Goal: Information Seeking & Learning: Find specific fact

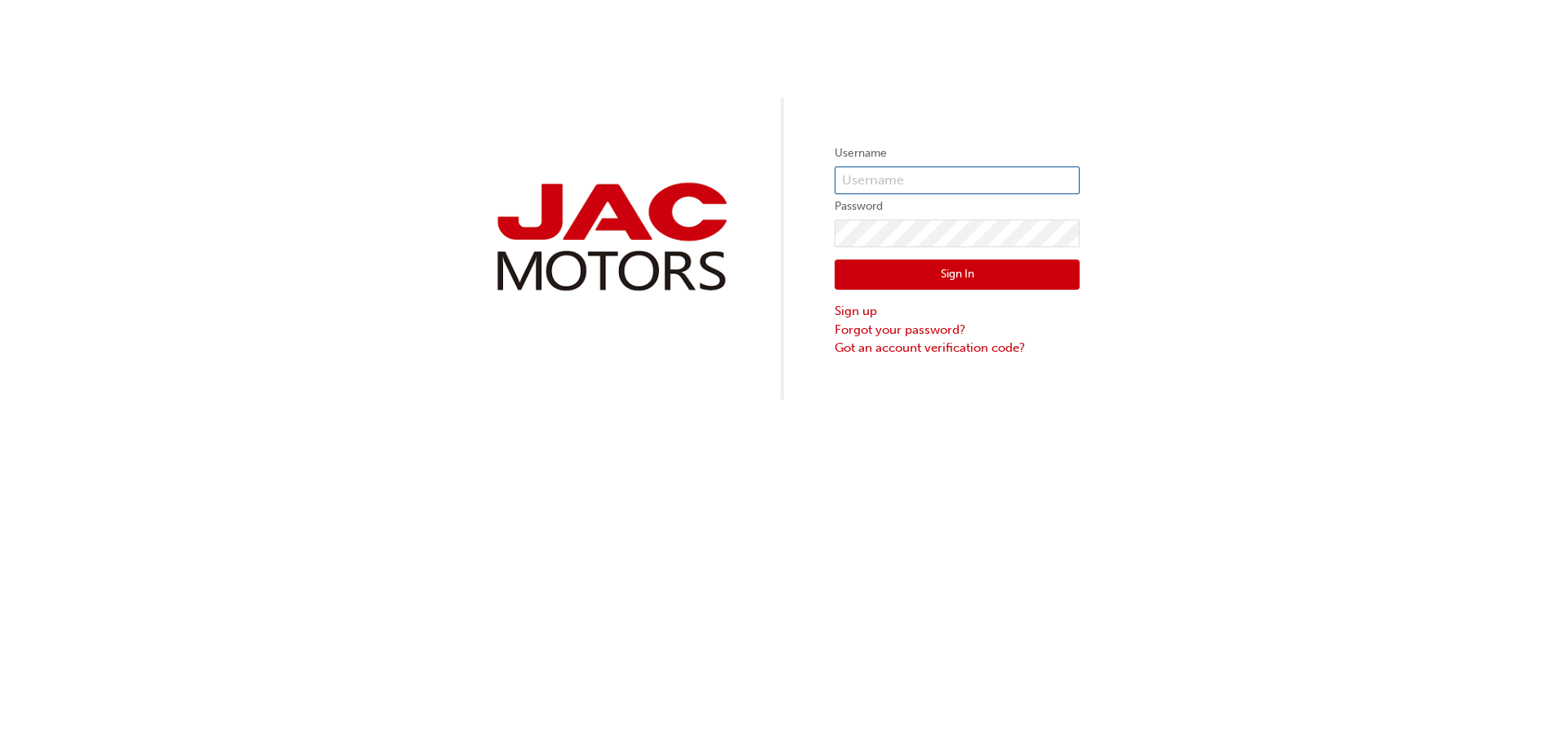
type input "CS0104"
click at [927, 277] on button "Sign In" at bounding box center [957, 274] width 245 height 31
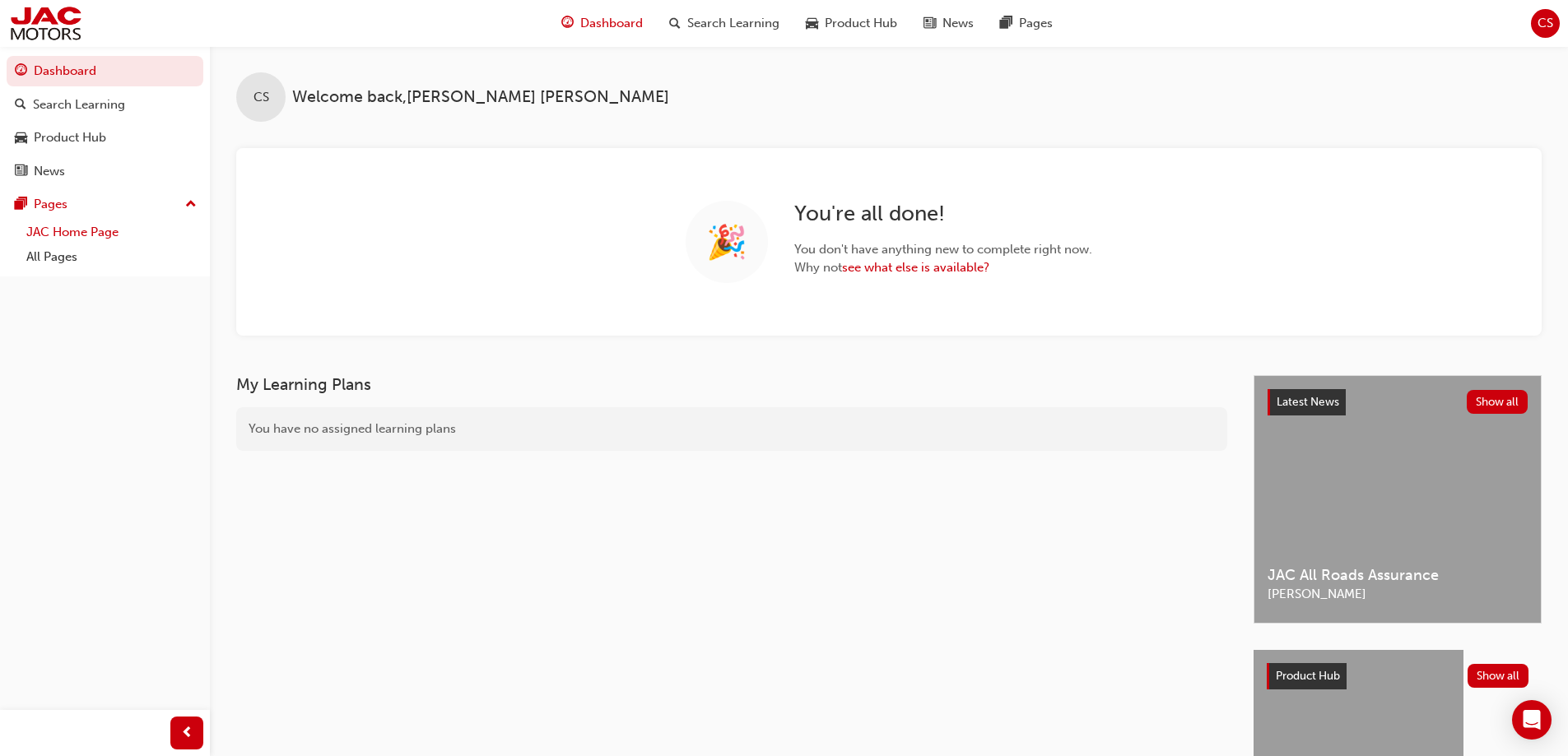
click at [82, 230] on link "JAC Home Page" at bounding box center [112, 232] width 184 height 26
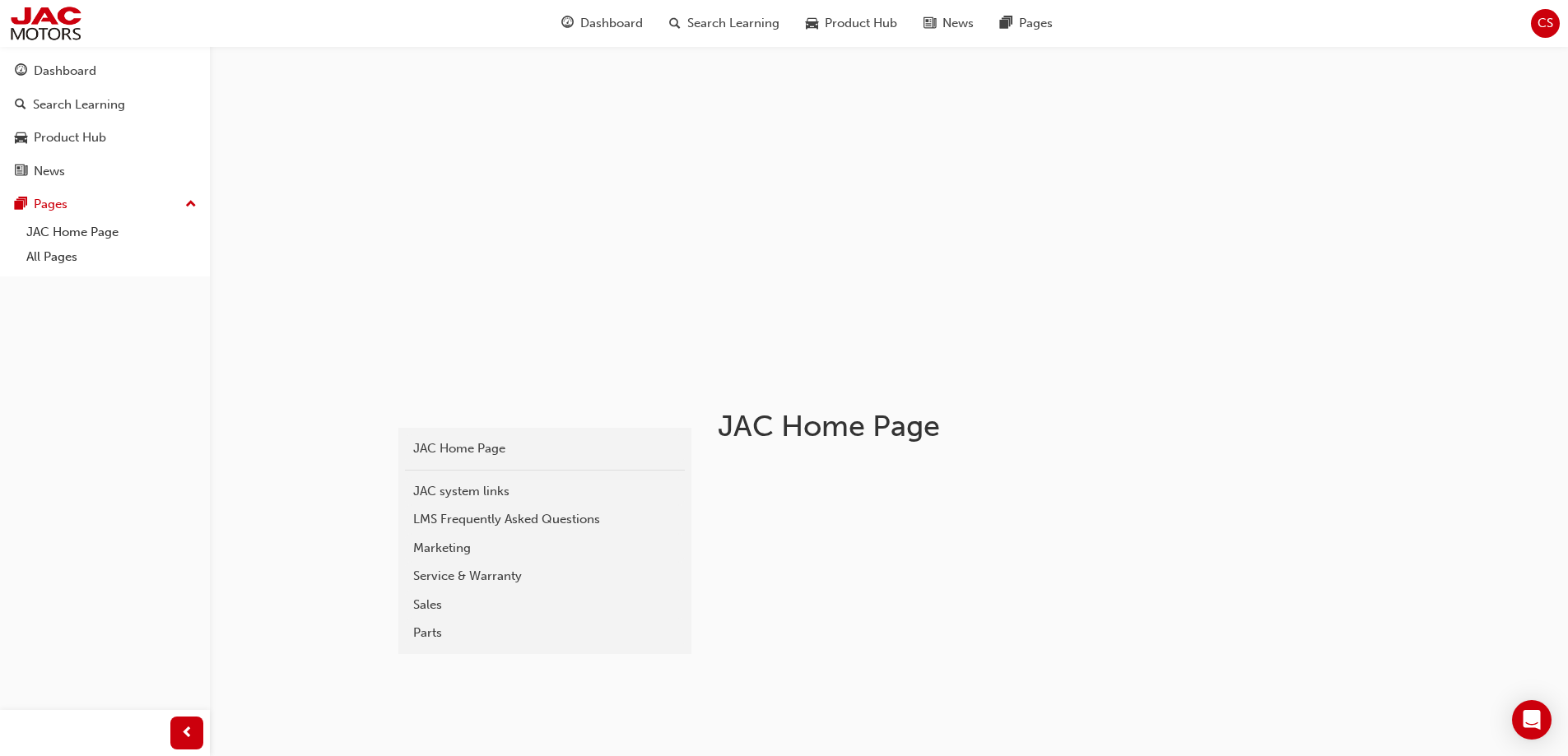
click at [442, 571] on div "Service & Warranty" at bounding box center [545, 576] width 263 height 19
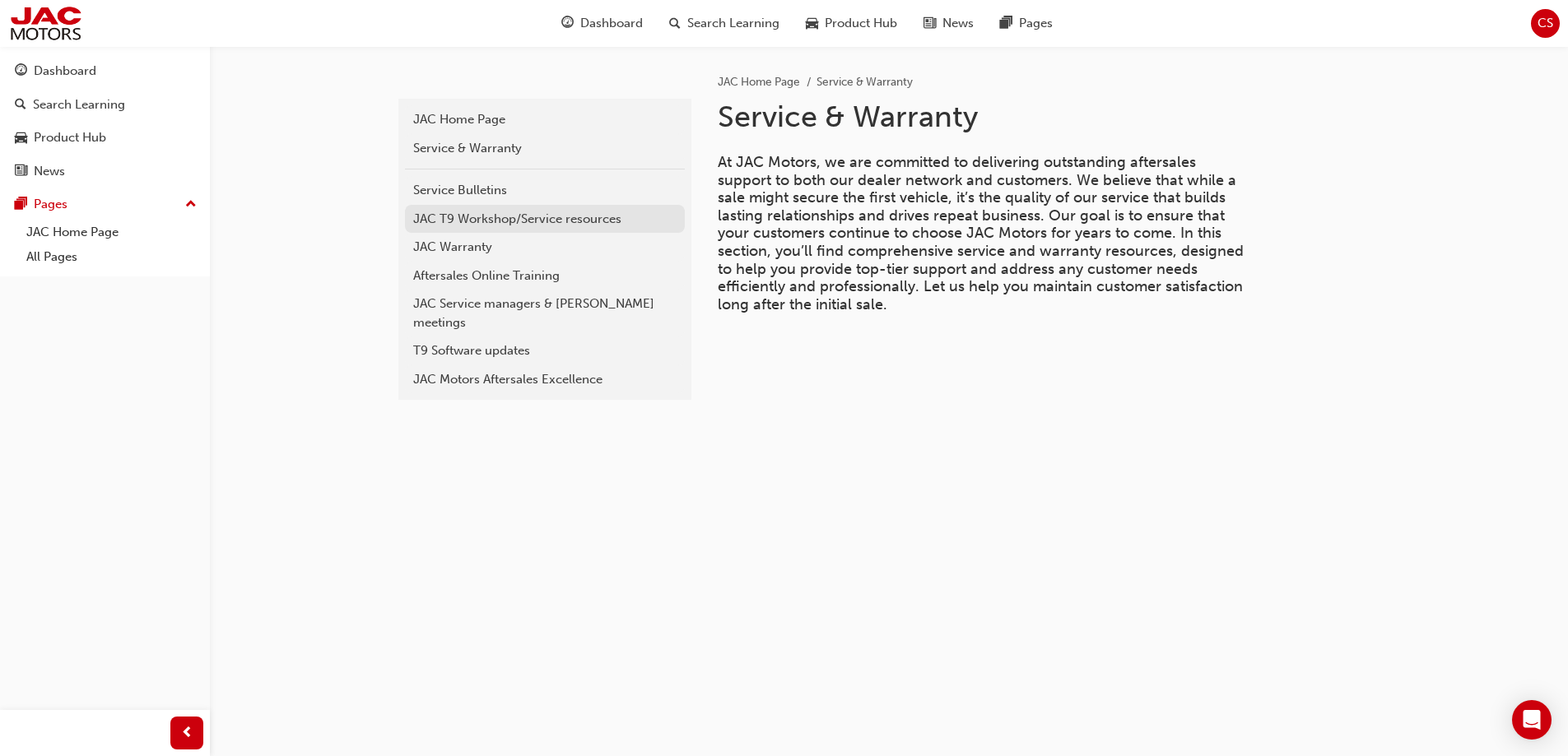
click at [467, 216] on div "JAC T9 Workshop/Service resources" at bounding box center [545, 219] width 263 height 19
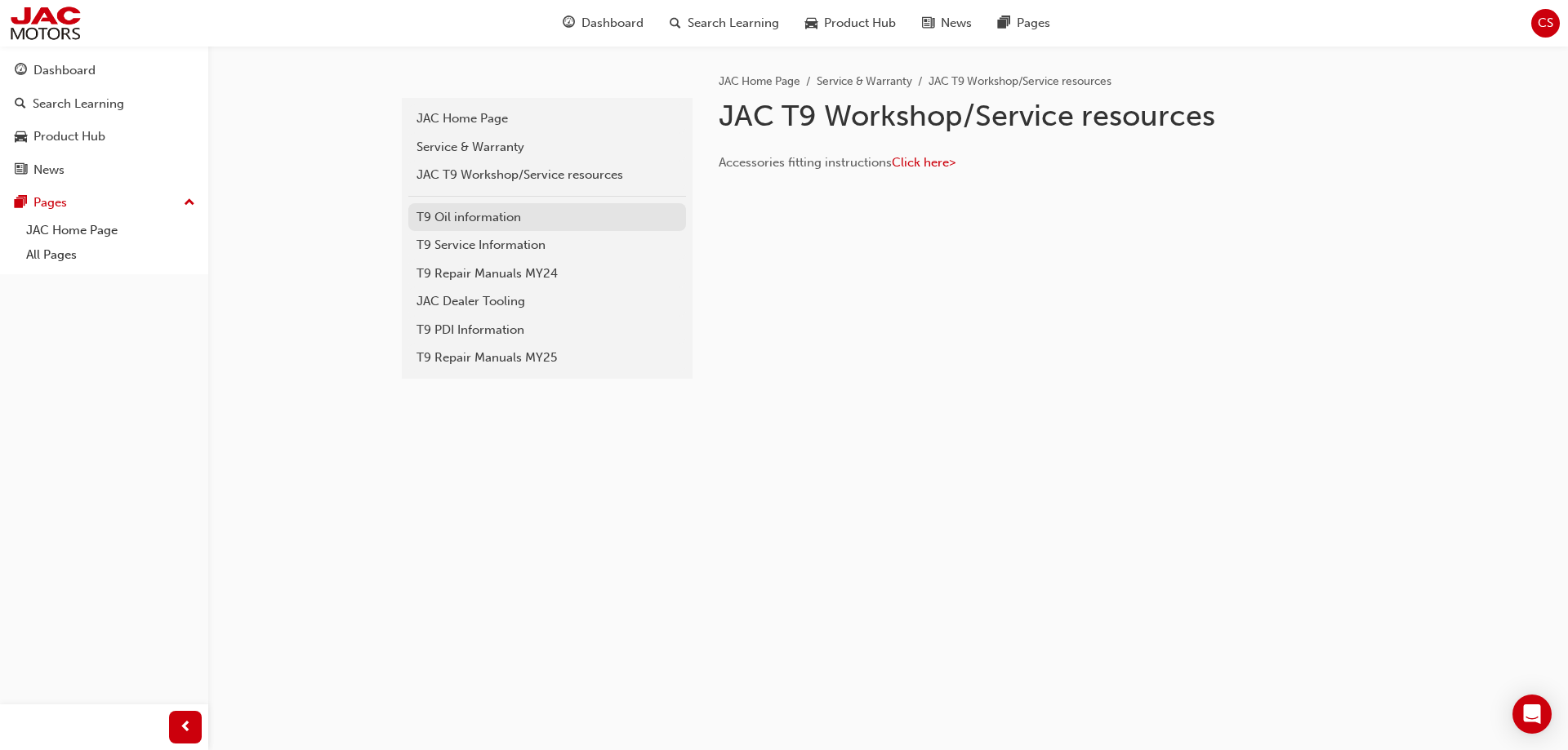
click at [454, 220] on div "T9 Oil information" at bounding box center [547, 217] width 261 height 19
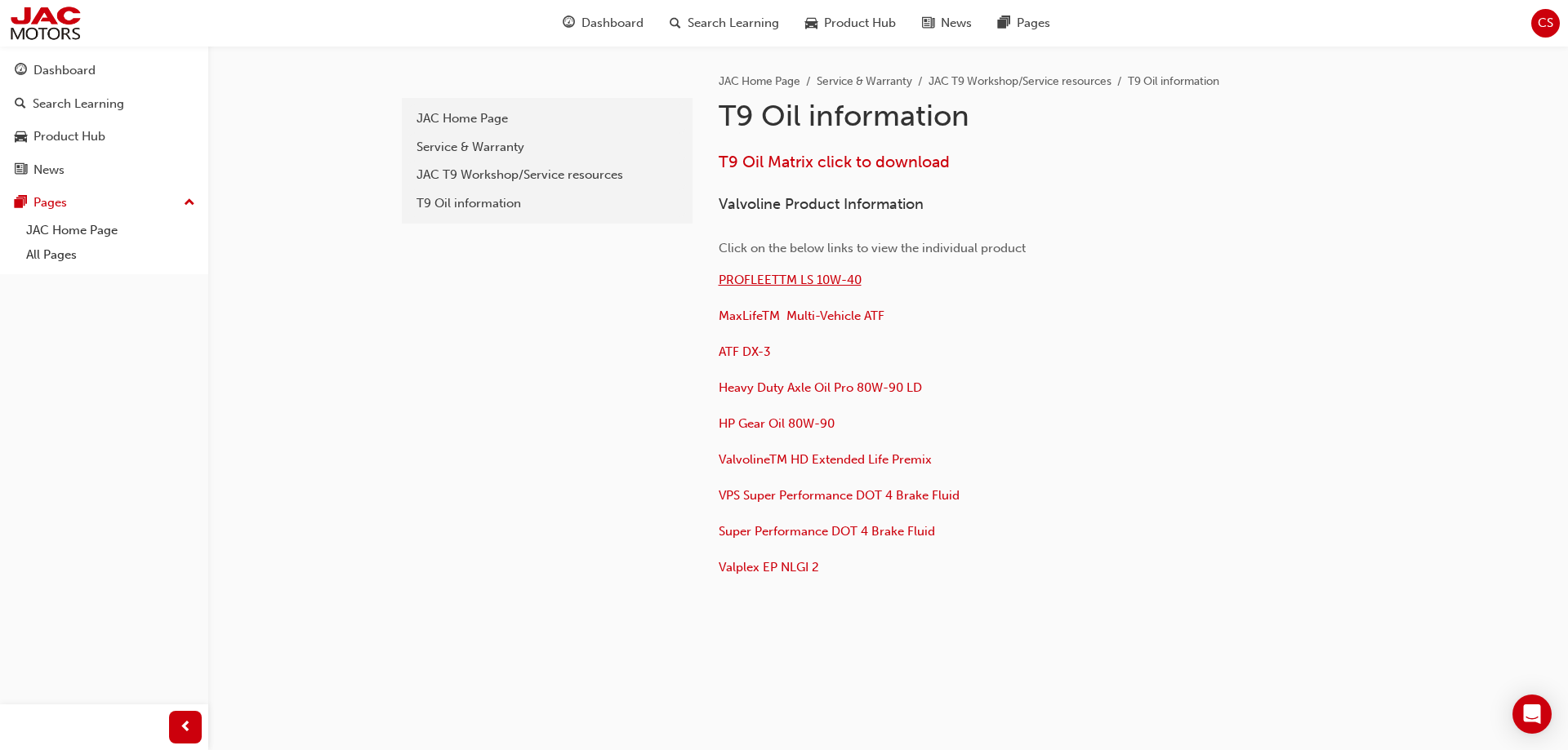
click at [785, 282] on span "PROFLEETTM LS 10W-40" at bounding box center [789, 280] width 143 height 15
